Goal: Task Accomplishment & Management: Use online tool/utility

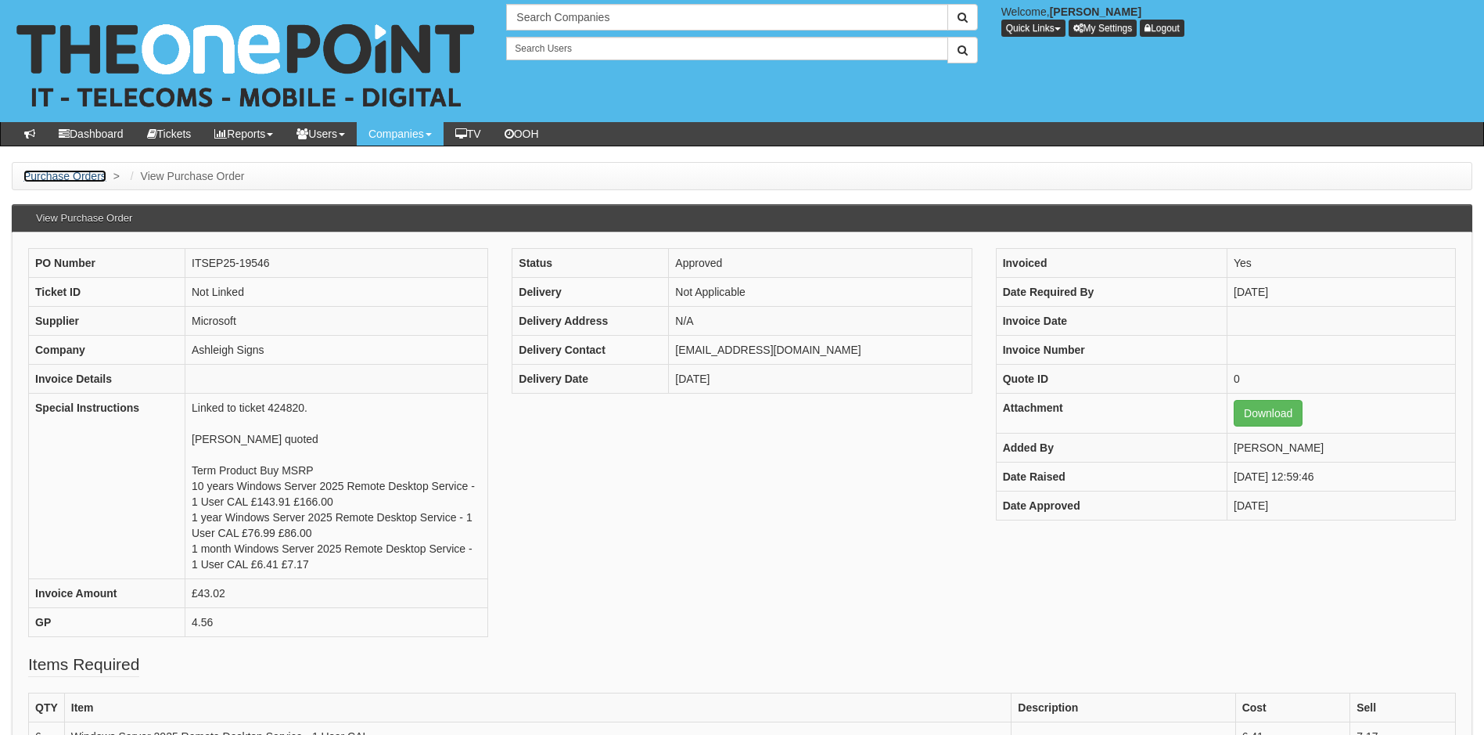
click at [81, 179] on link "Purchase Orders" at bounding box center [64, 176] width 83 height 13
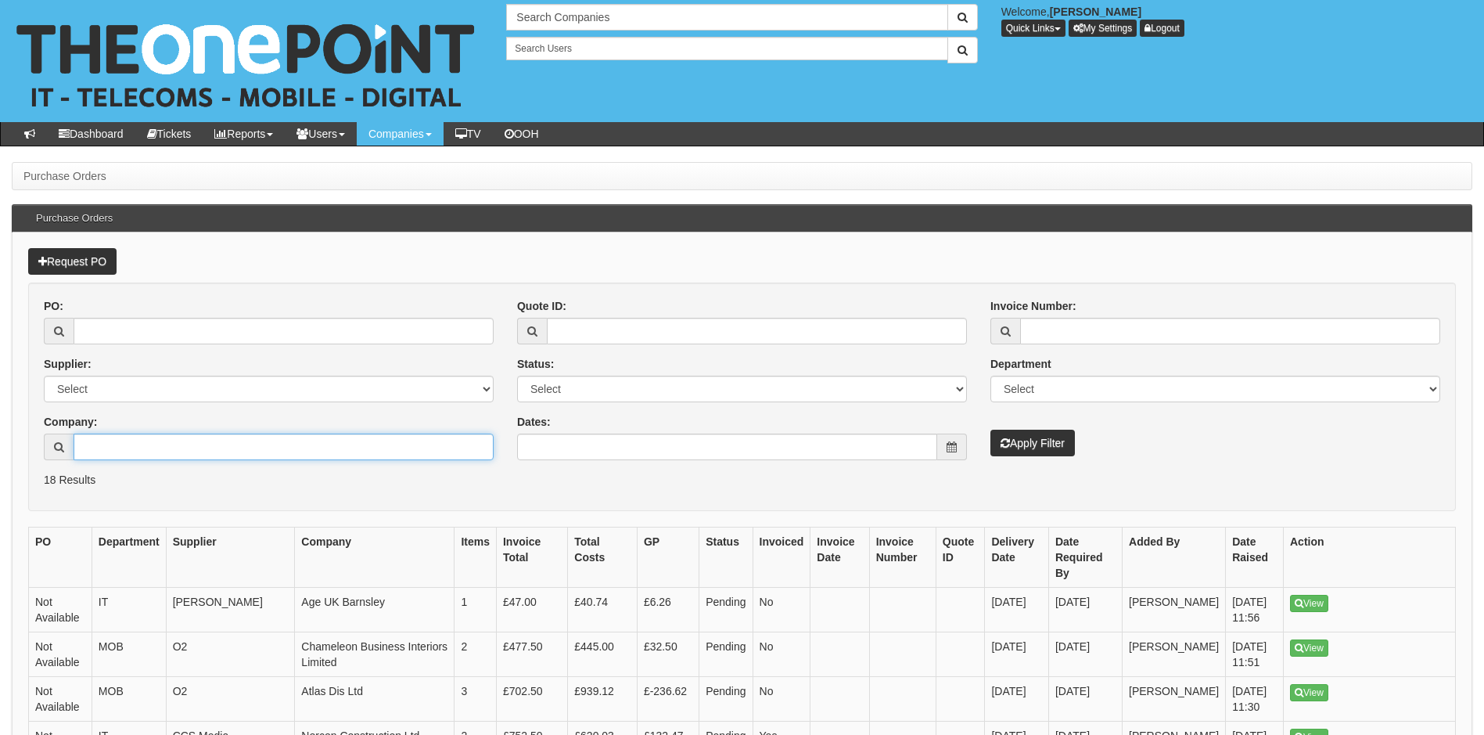
click at [145, 448] on input "Company:" at bounding box center [284, 446] width 420 height 27
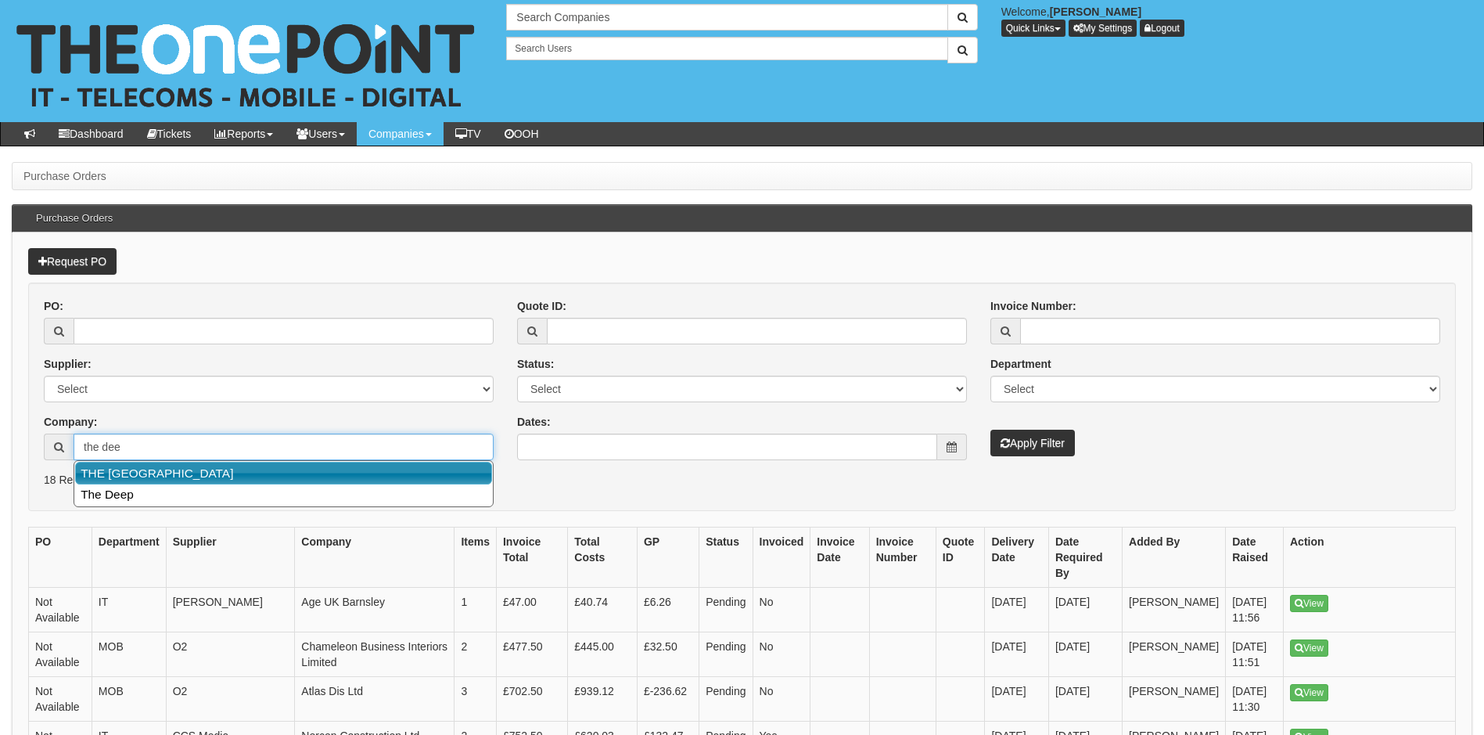
click at [169, 474] on link "THE DEEP BUSINESS CENTRE" at bounding box center [283, 473] width 417 height 23
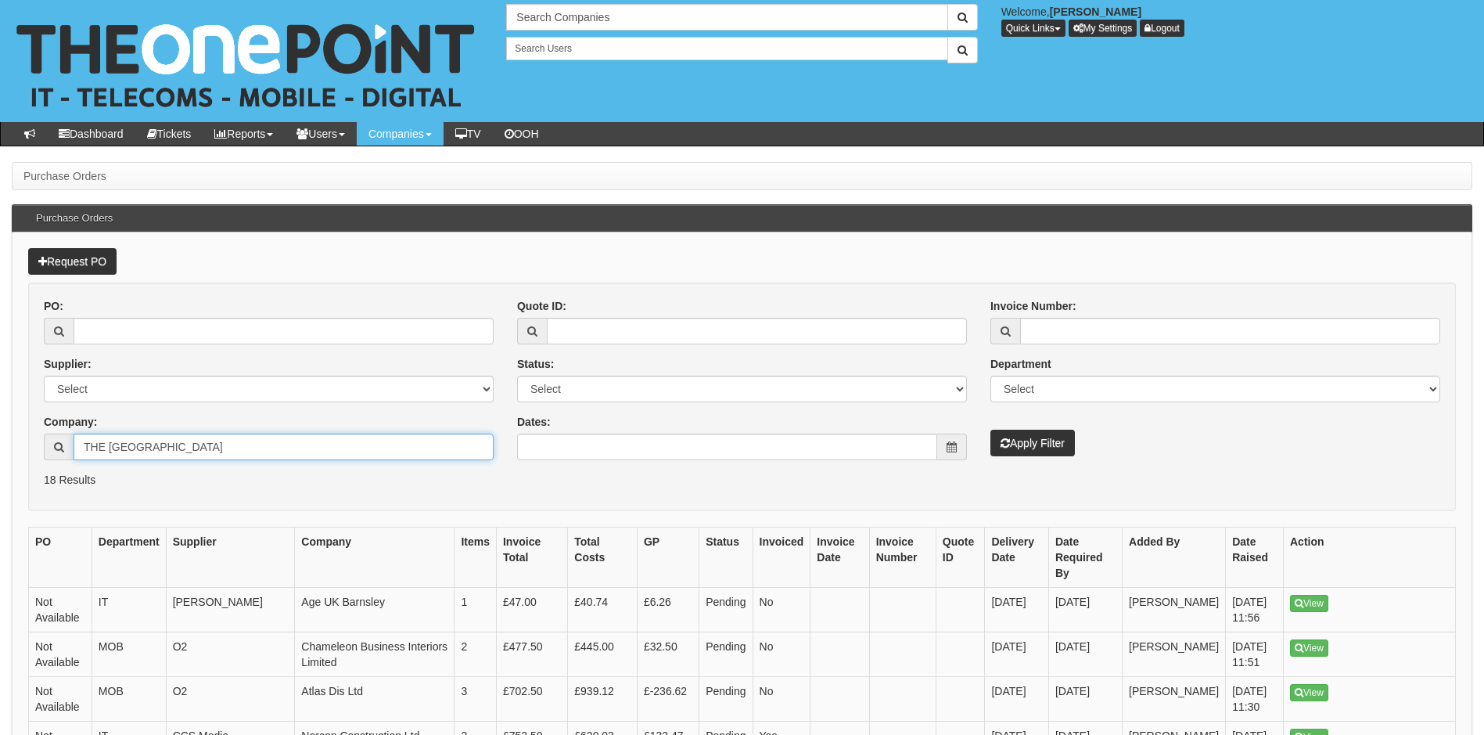
type input "THE DEEP BUSINESS CENTRE"
click at [1015, 442] on button "Apply Filter" at bounding box center [1032, 442] width 84 height 27
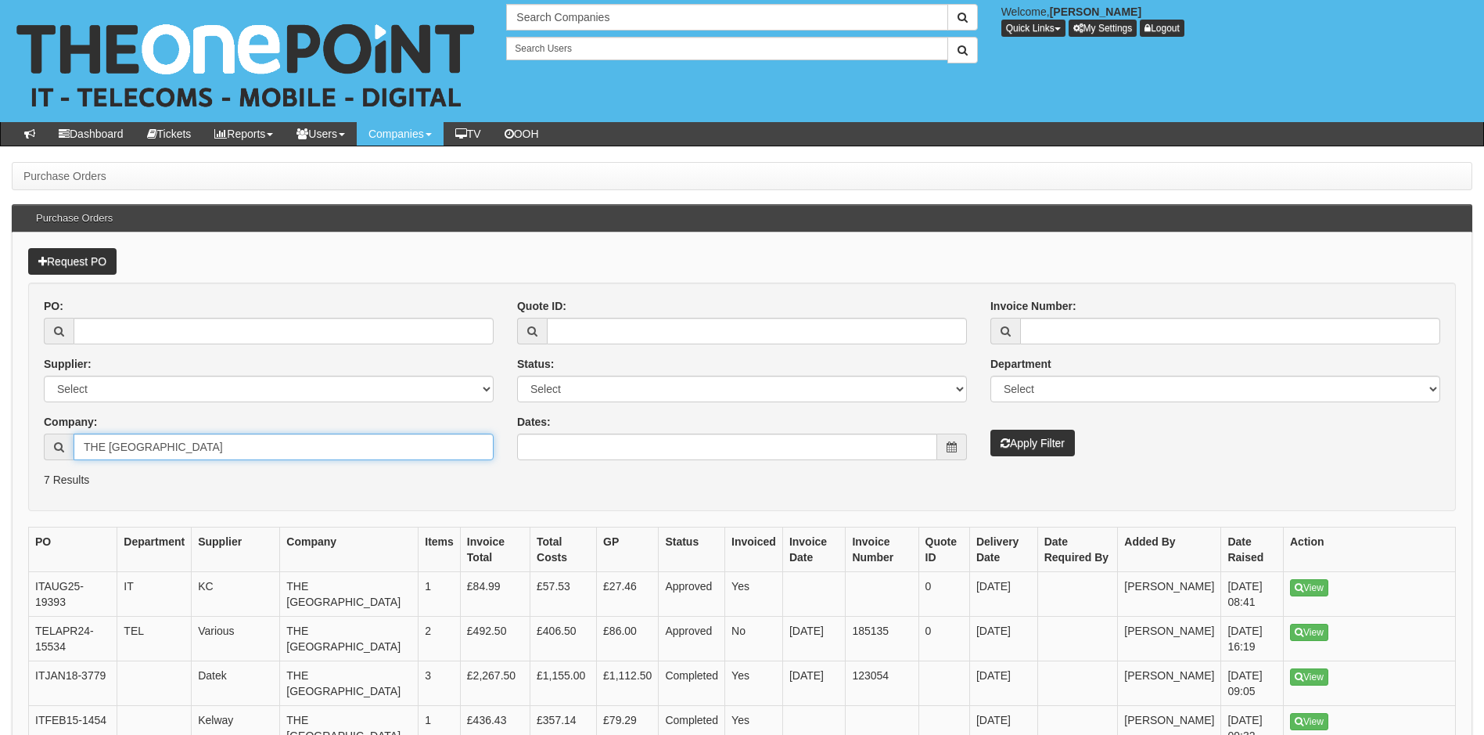
click at [264, 444] on input "THE DEEP BUSINESS CENTRE" at bounding box center [284, 446] width 420 height 27
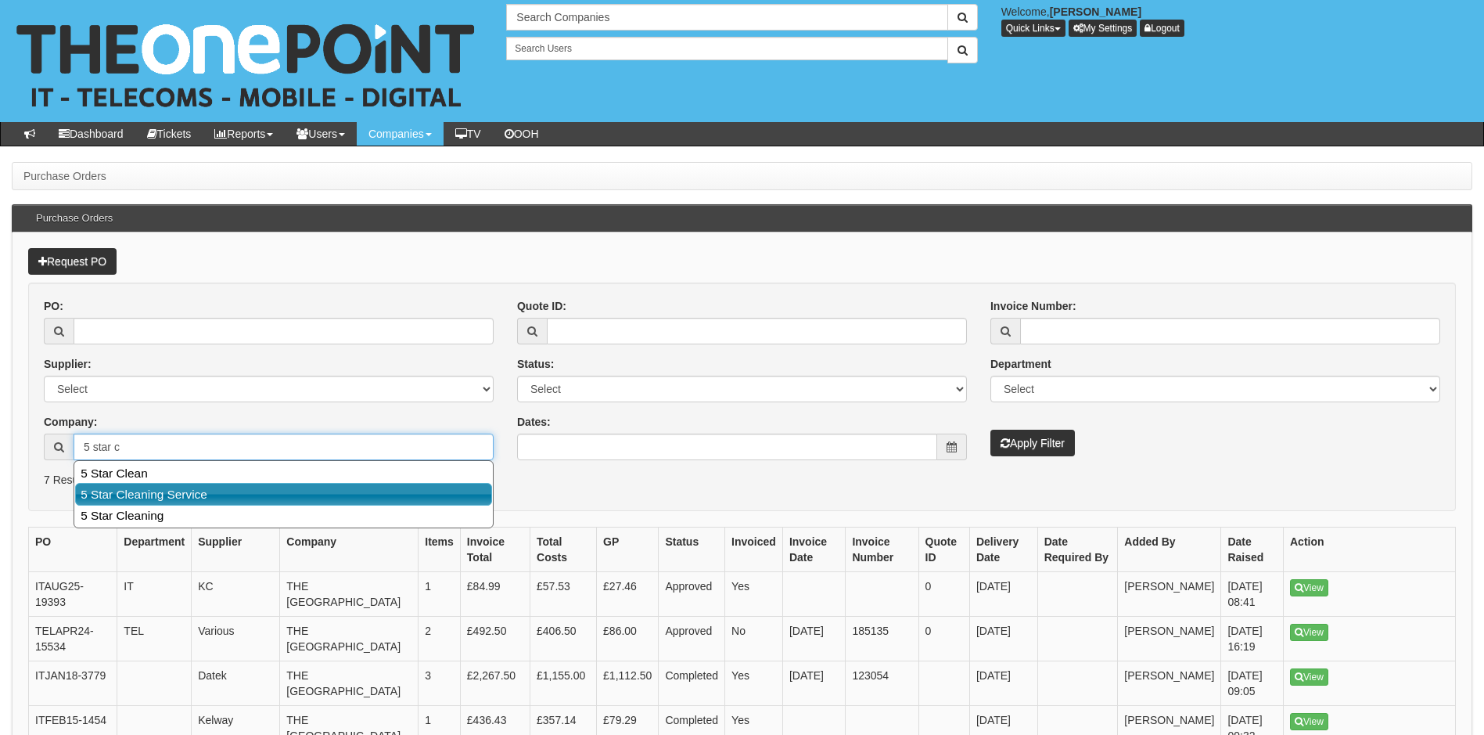
click at [199, 491] on link "5 Star Cleaning Service" at bounding box center [283, 494] width 417 height 23
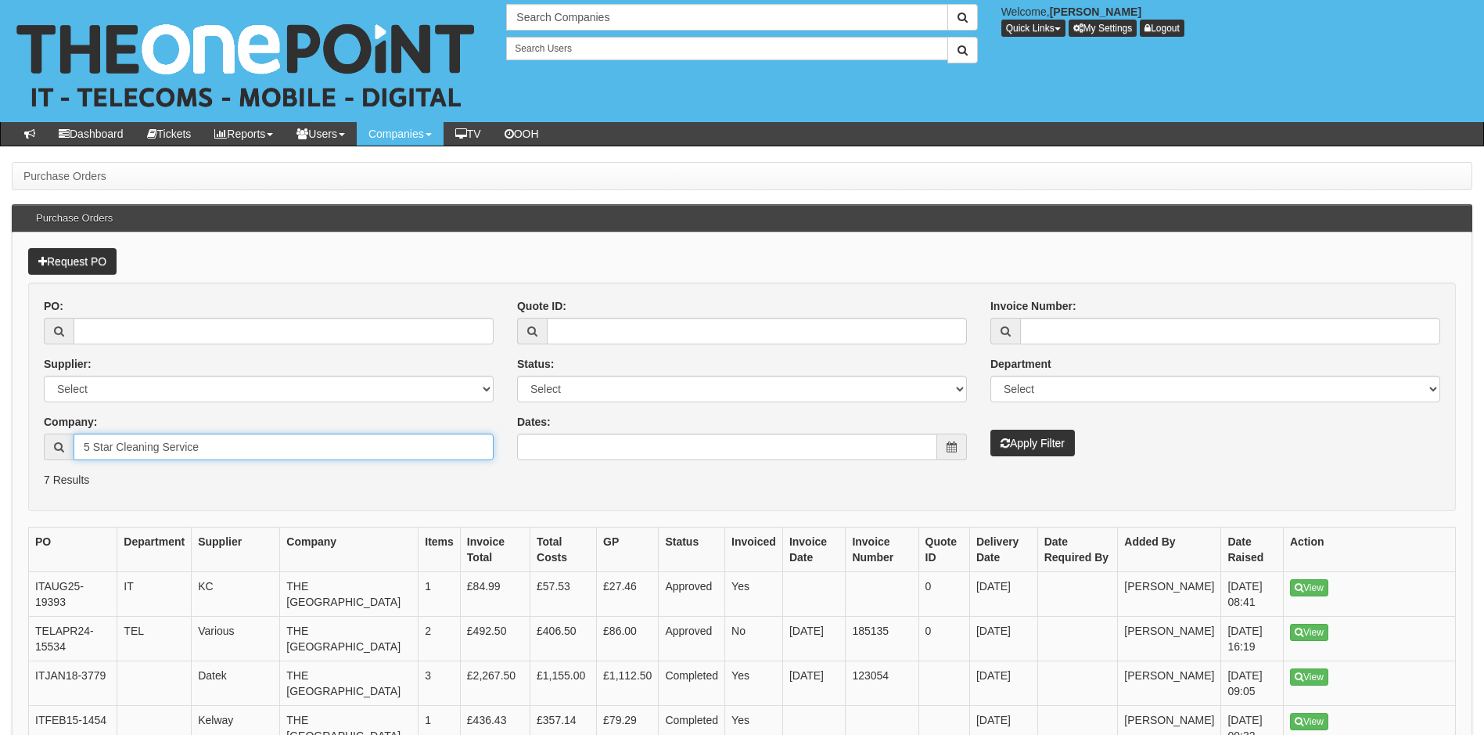
type input "5 Star Cleaning Service"
click at [1051, 447] on button "Apply Filter" at bounding box center [1032, 442] width 84 height 27
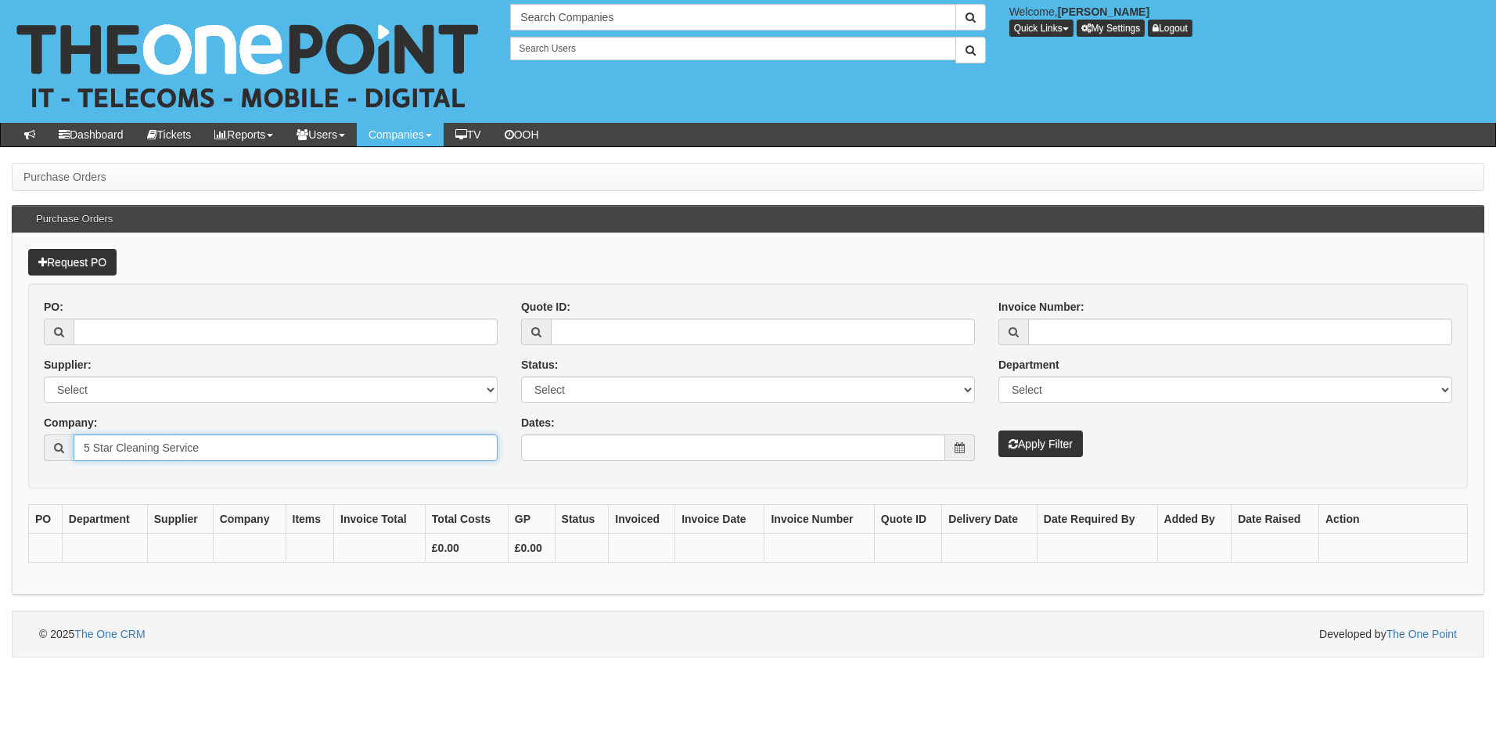
click at [227, 453] on input "5 Star Cleaning Service" at bounding box center [286, 447] width 424 height 27
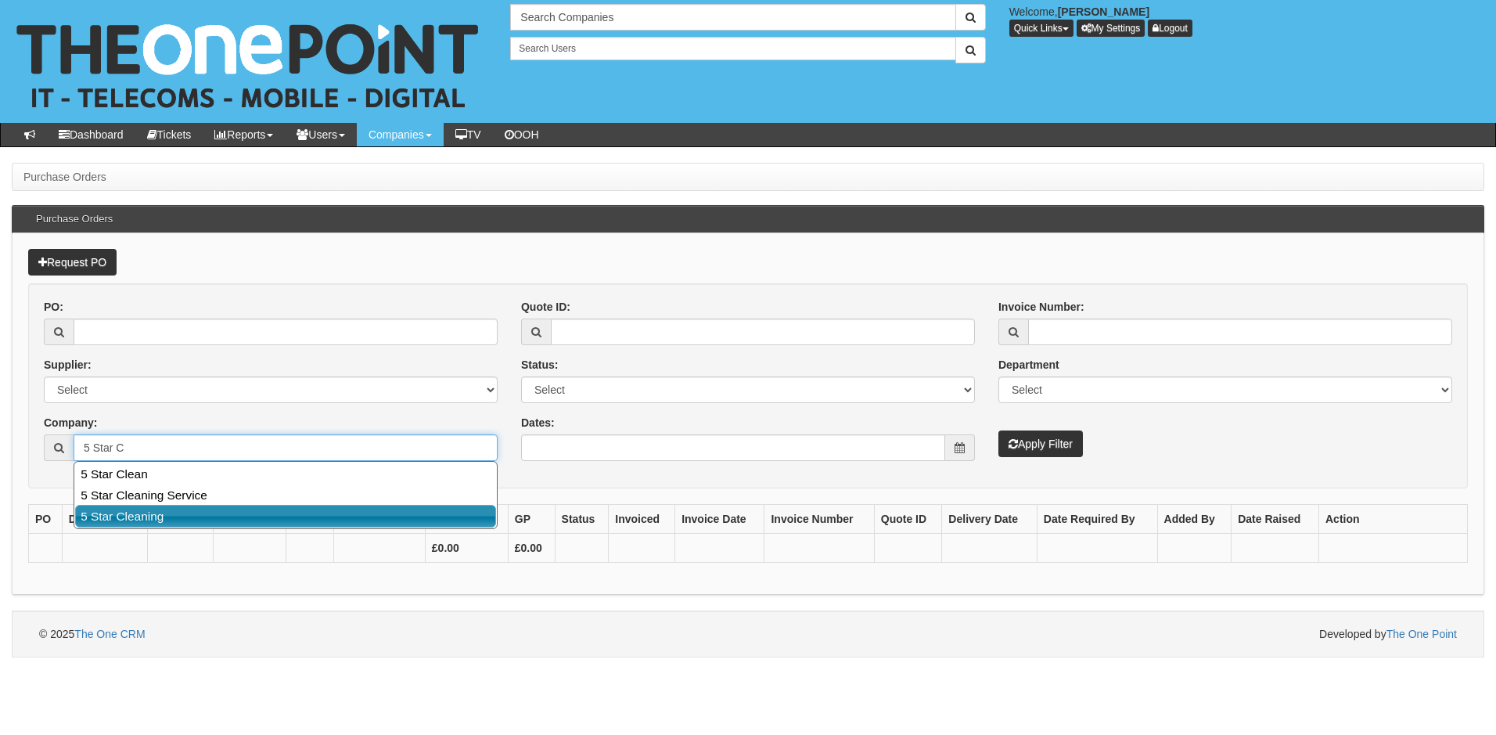
click at [150, 516] on link "5 Star Cleaning" at bounding box center [285, 516] width 421 height 23
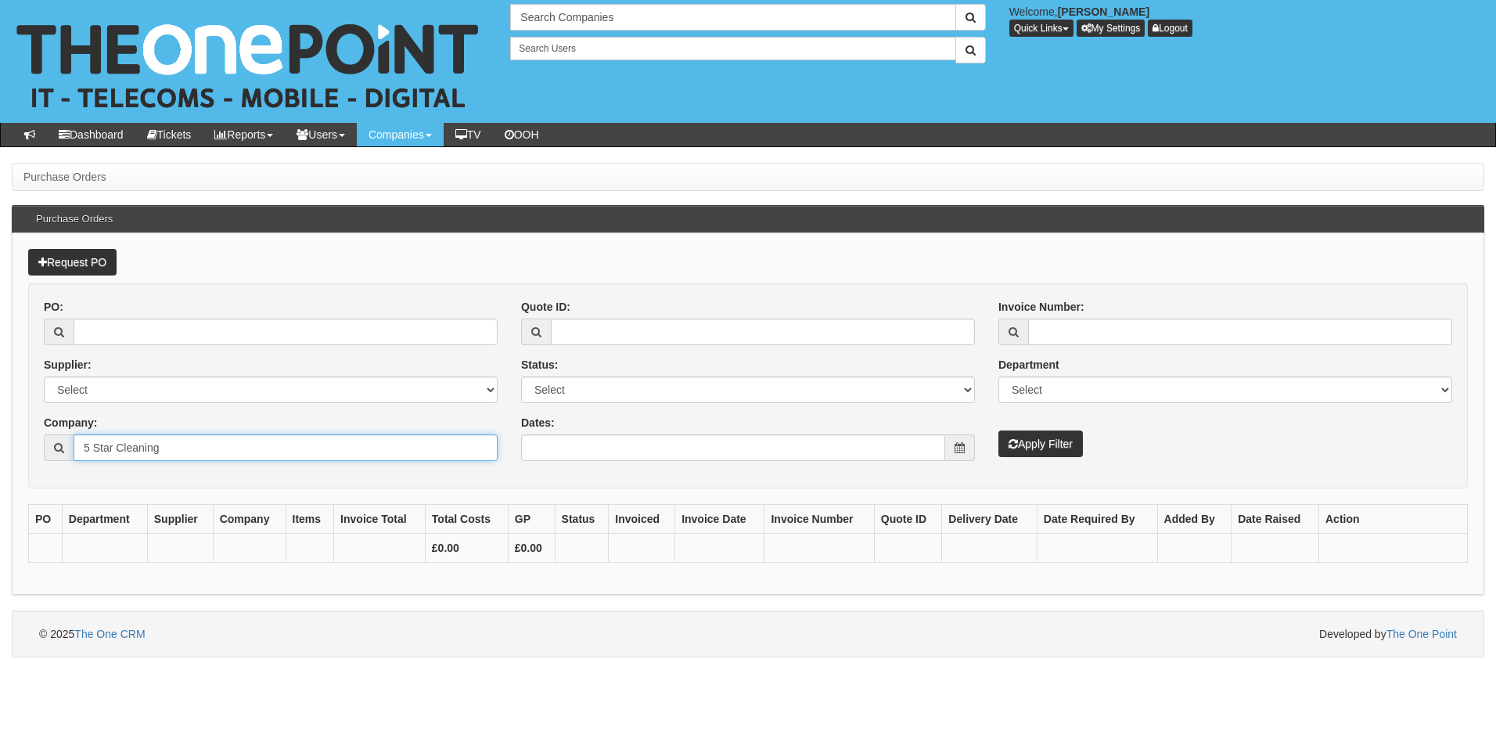
type input "5 Star Cleaning"
click at [1056, 445] on button "Apply Filter" at bounding box center [1040, 443] width 84 height 27
click at [171, 446] on input "5 Star Cleaning" at bounding box center [286, 447] width 424 height 27
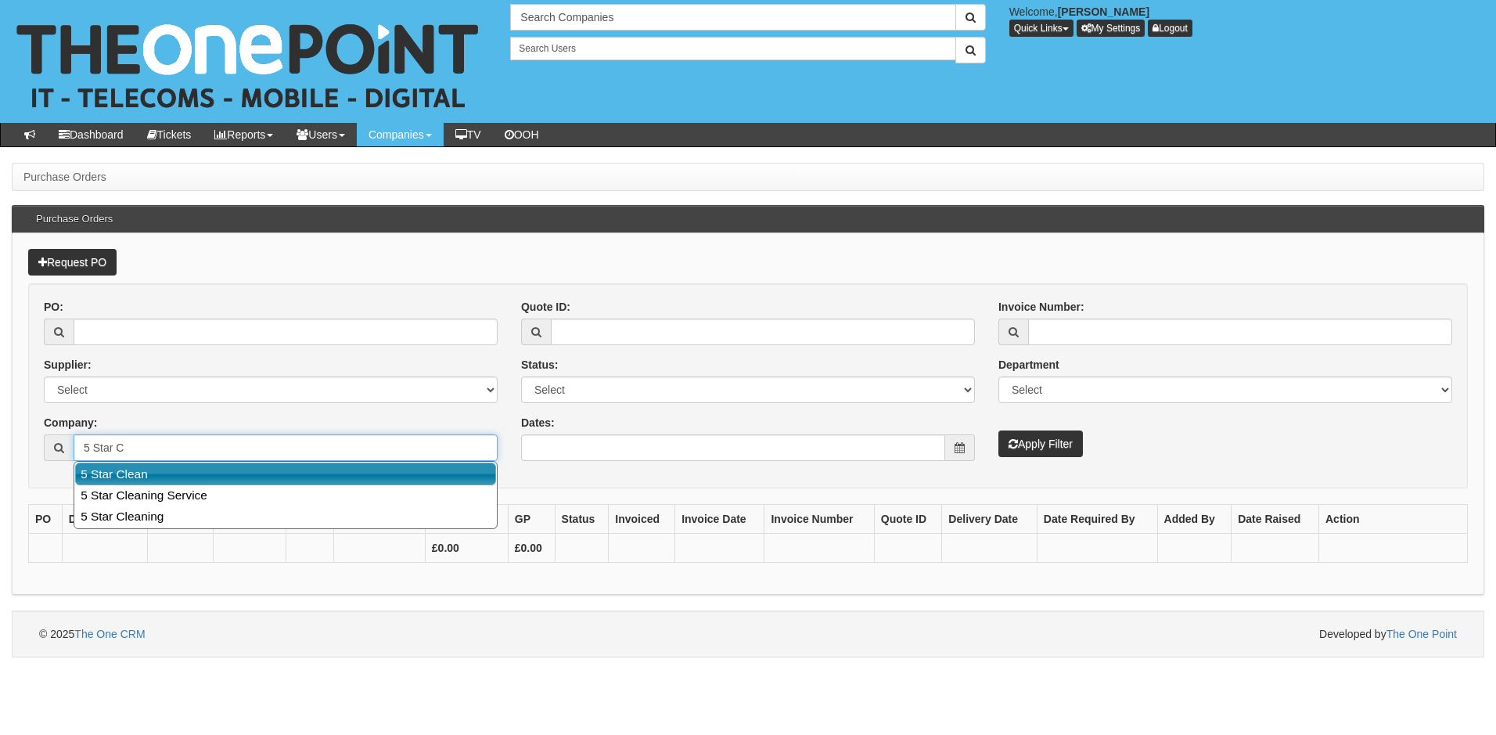
click at [139, 476] on link "5 Star Clean" at bounding box center [285, 473] width 421 height 23
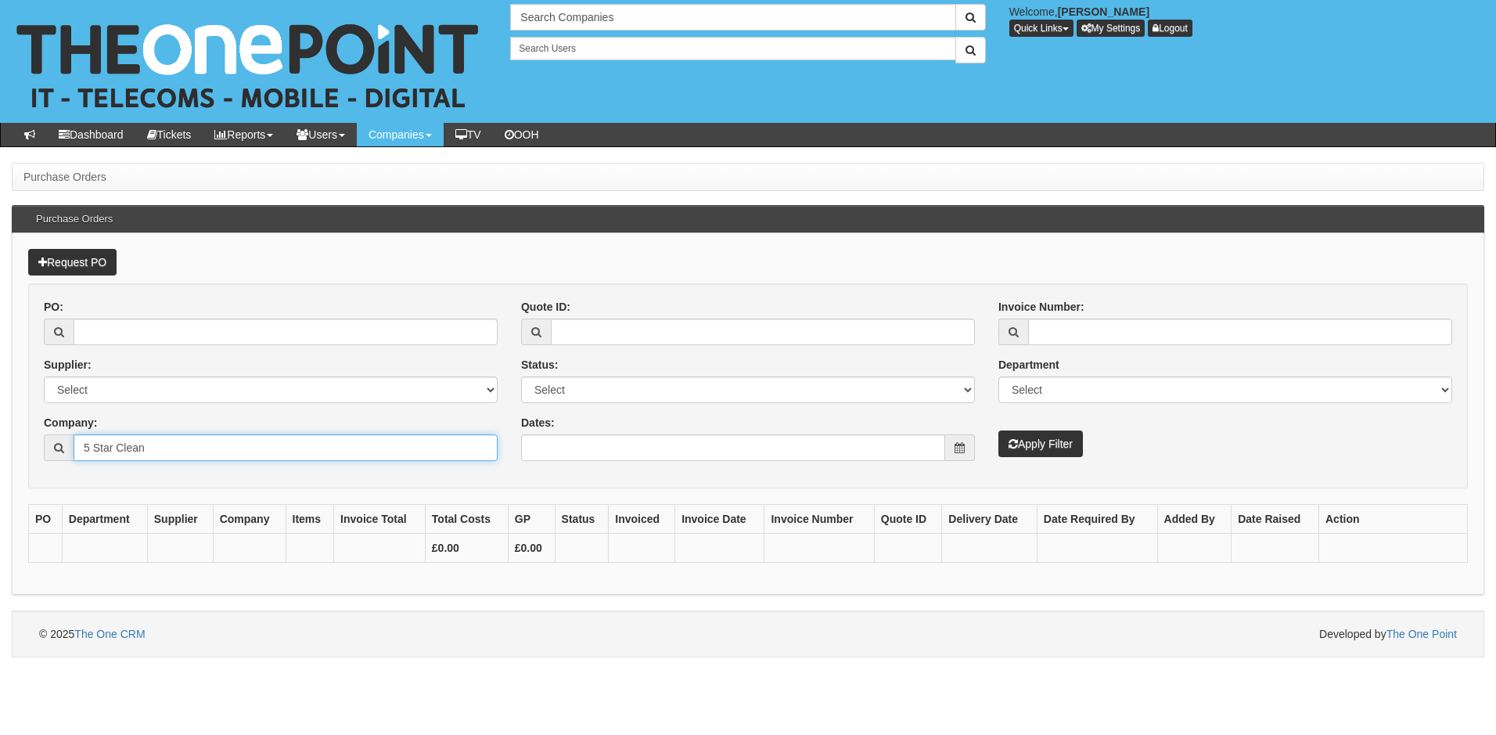
type input "5 Star Clean"
click at [1034, 447] on button "Apply Filter" at bounding box center [1040, 443] width 84 height 27
